Goal: Task Accomplishment & Management: Manage account settings

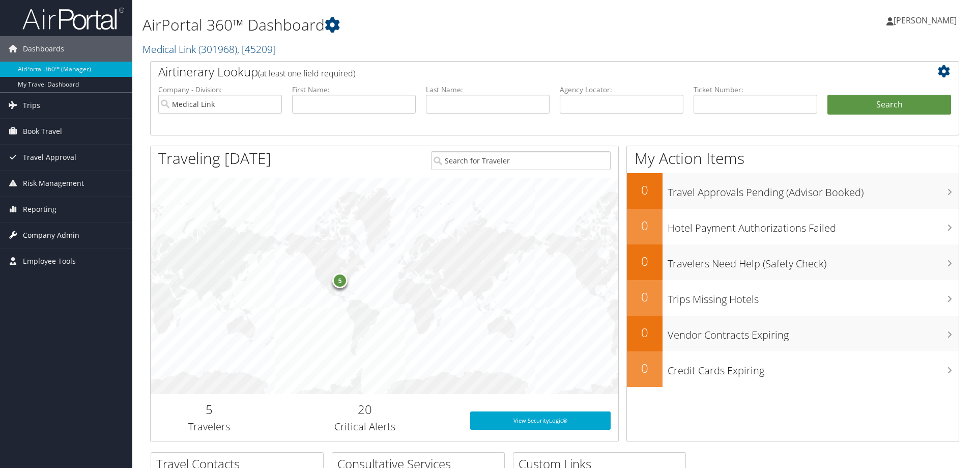
click at [40, 237] on span "Company Admin" at bounding box center [51, 234] width 57 height 25
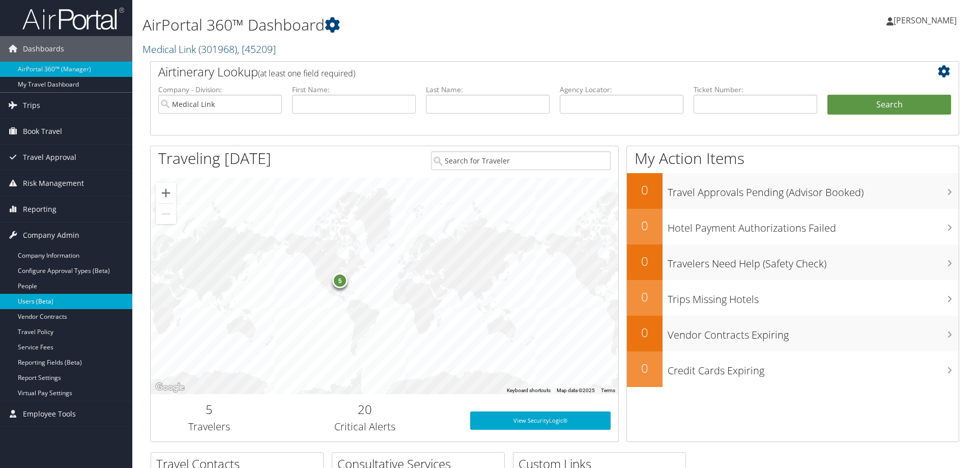
click at [51, 304] on link "Users (Beta)" at bounding box center [66, 301] width 132 height 15
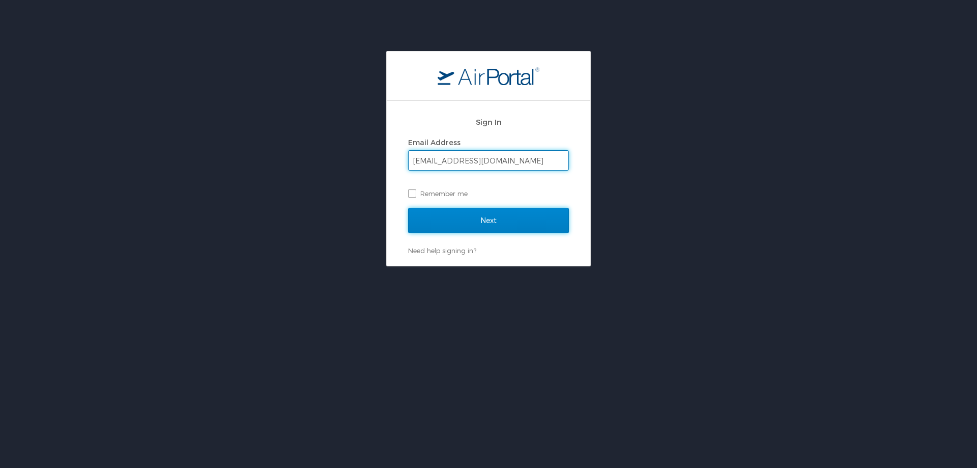
click at [489, 222] on input "Next" at bounding box center [488, 220] width 161 height 25
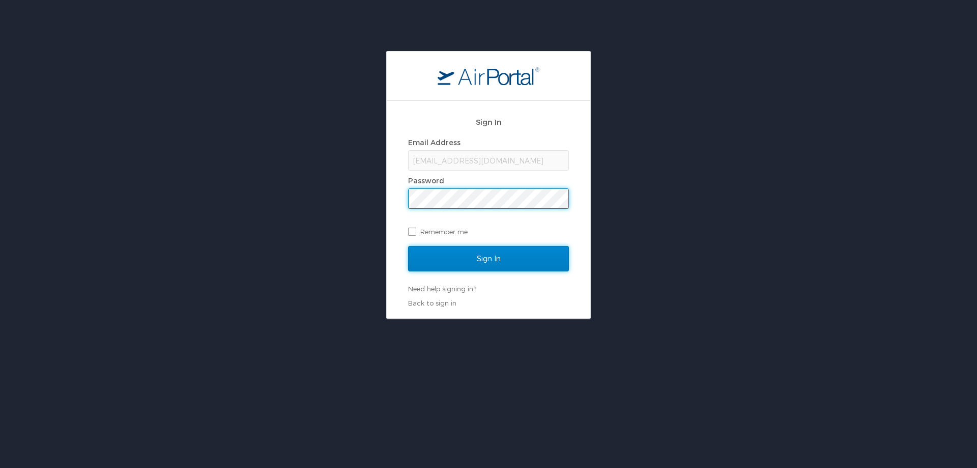
click at [470, 258] on input "Sign In" at bounding box center [488, 258] width 161 height 25
